Goal: Transaction & Acquisition: Purchase product/service

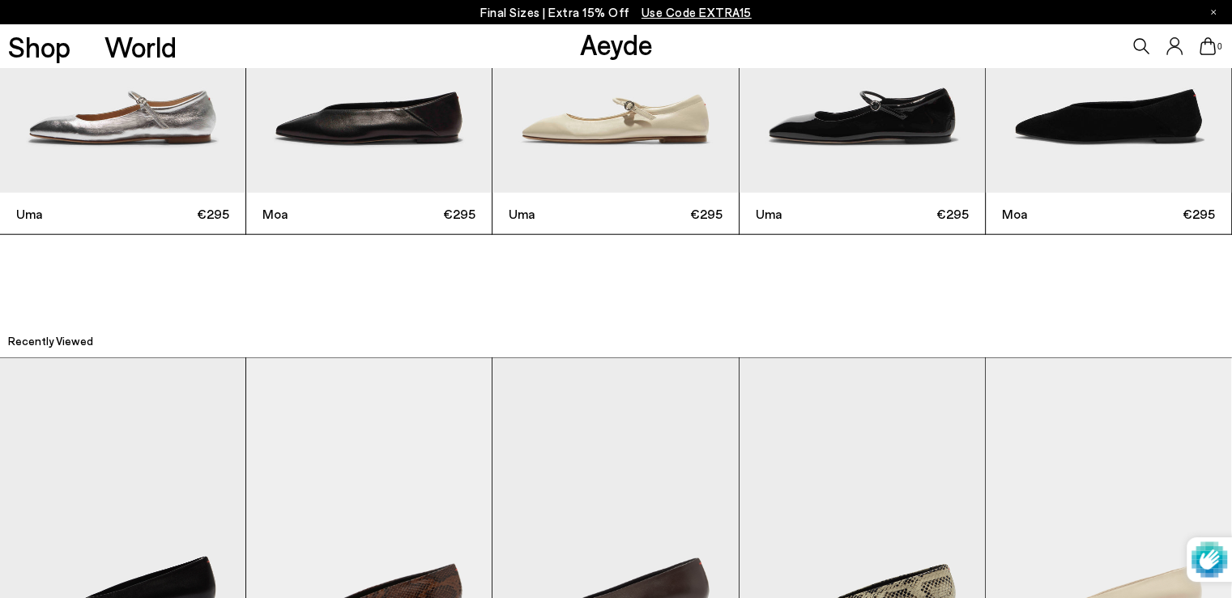
scroll to position [3867, 0]
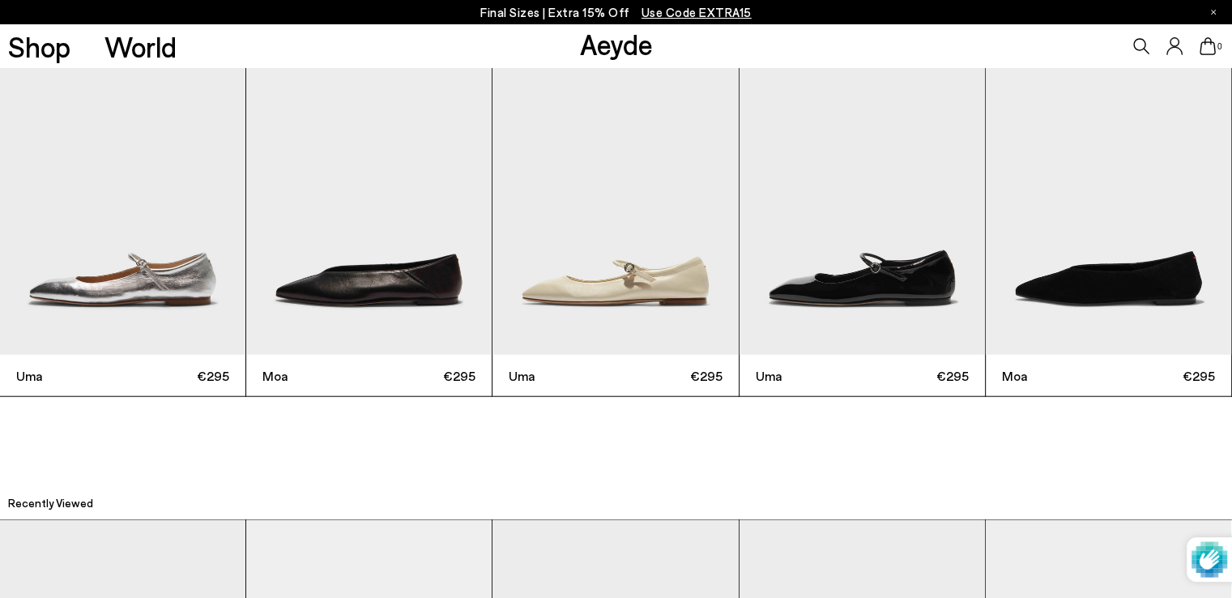
click at [347, 253] on img "2 / 6" at bounding box center [368, 191] width 245 height 327
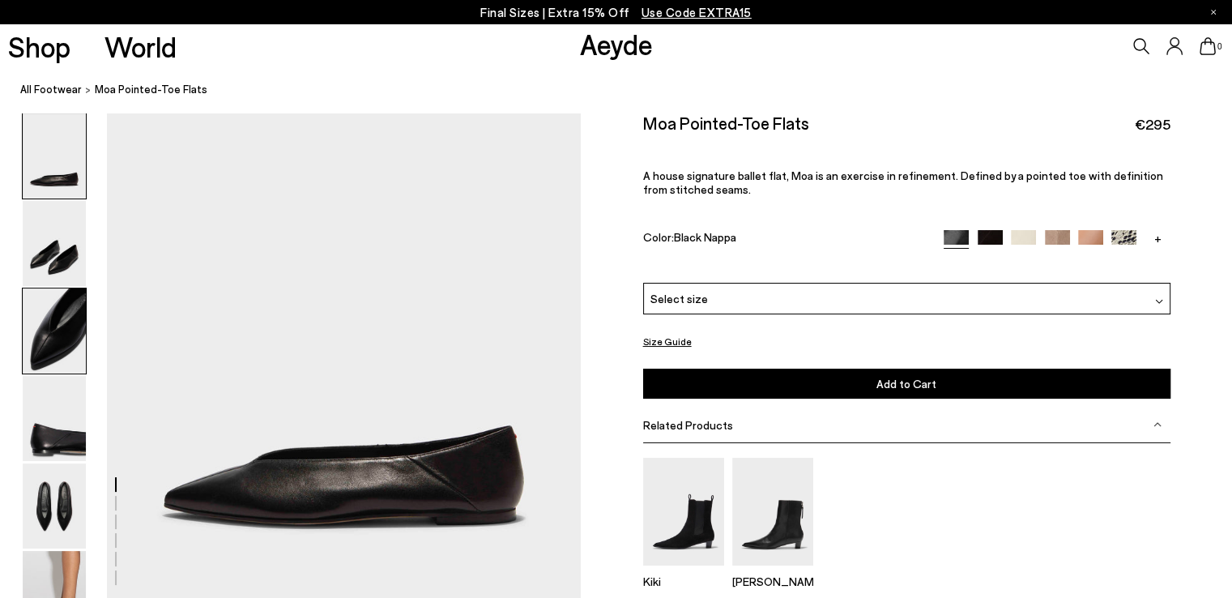
click at [62, 338] on img at bounding box center [54, 330] width 63 height 85
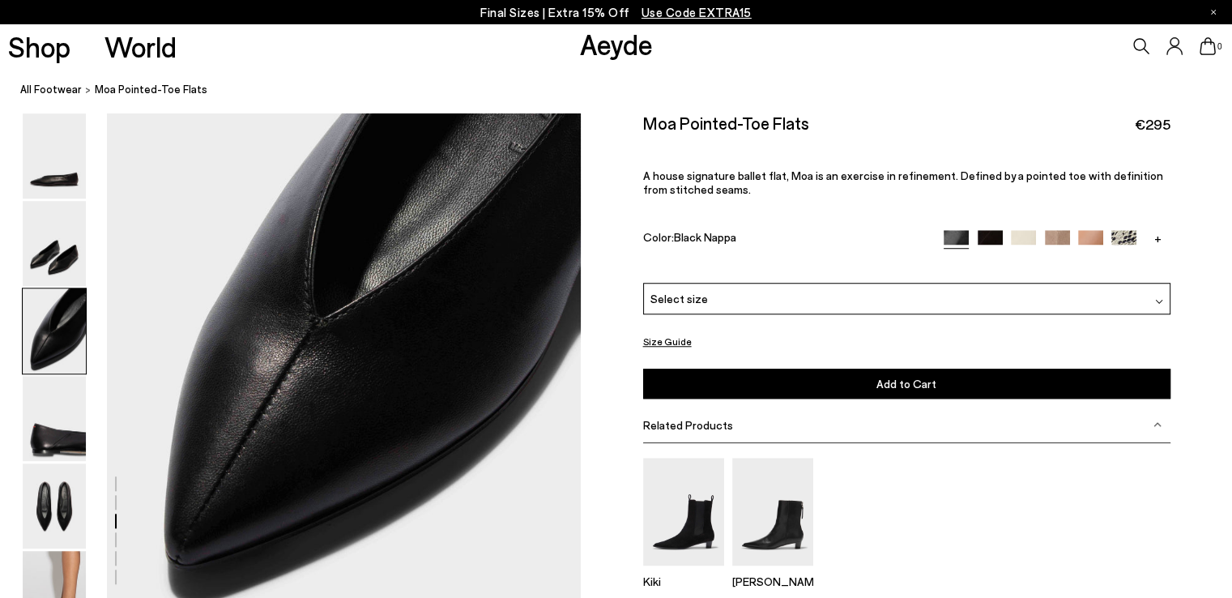
scroll to position [1366, 0]
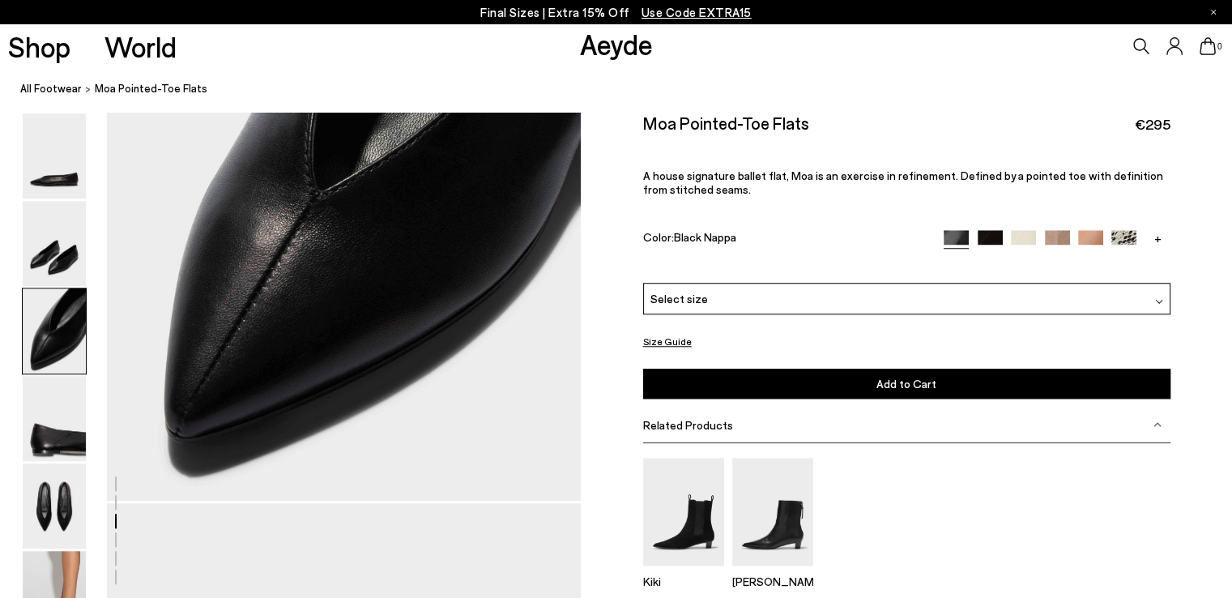
click at [884, 301] on div "Select size" at bounding box center [906, 299] width 527 height 32
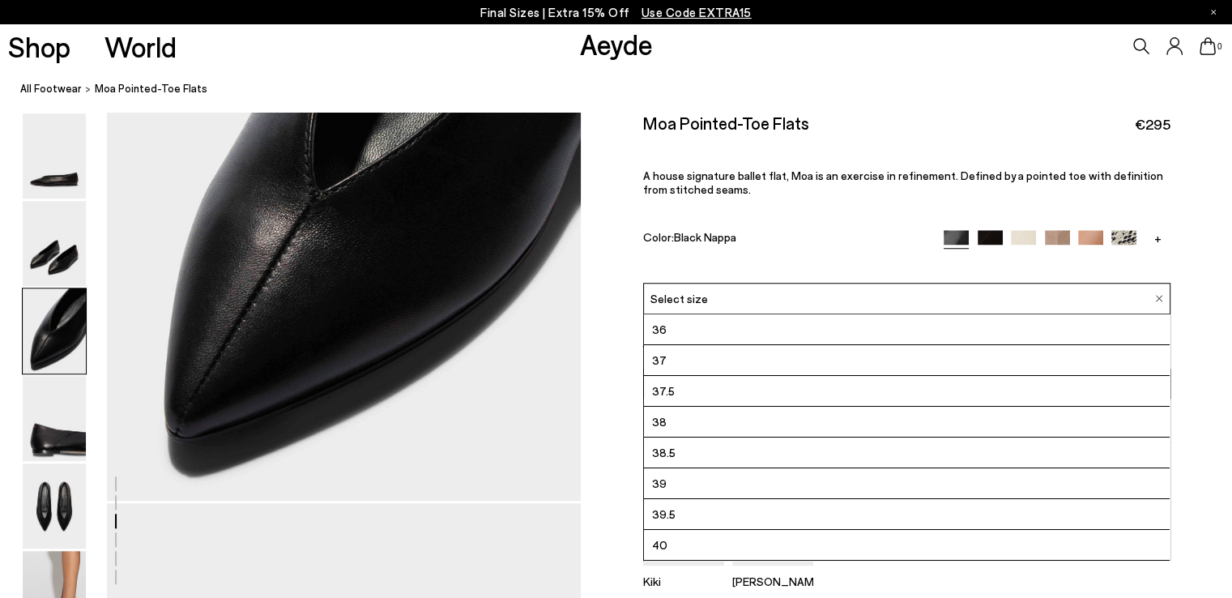
click at [695, 416] on li "38" at bounding box center [907, 422] width 526 height 31
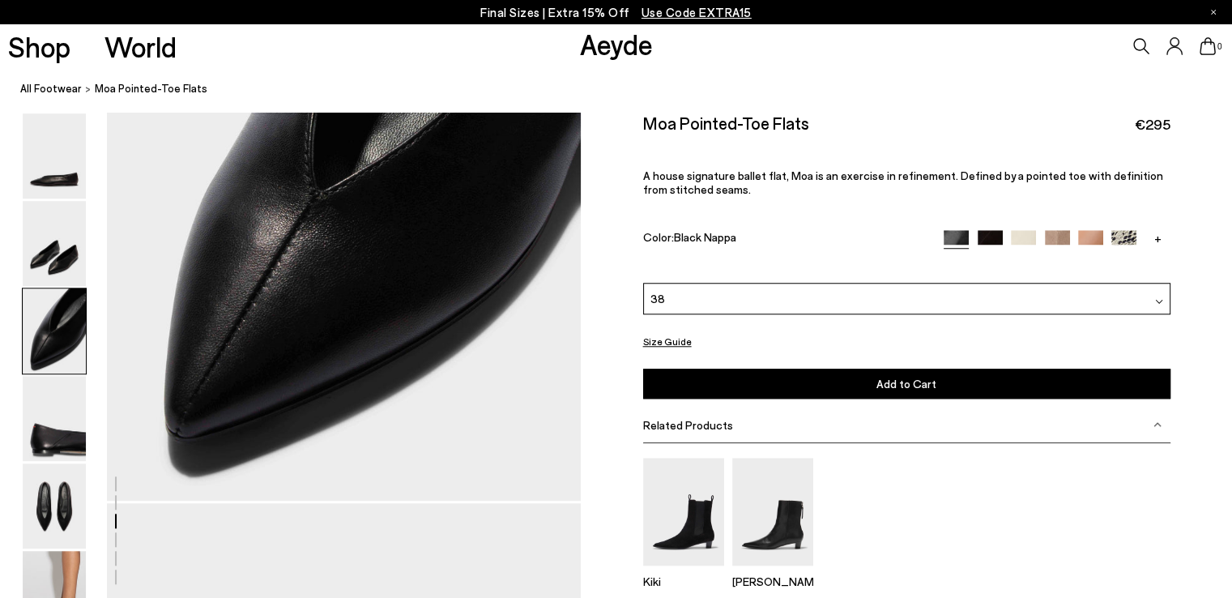
click at [876, 381] on button "Add to Cart Select a Size First" at bounding box center [906, 384] width 527 height 30
